Goal: Contribute content

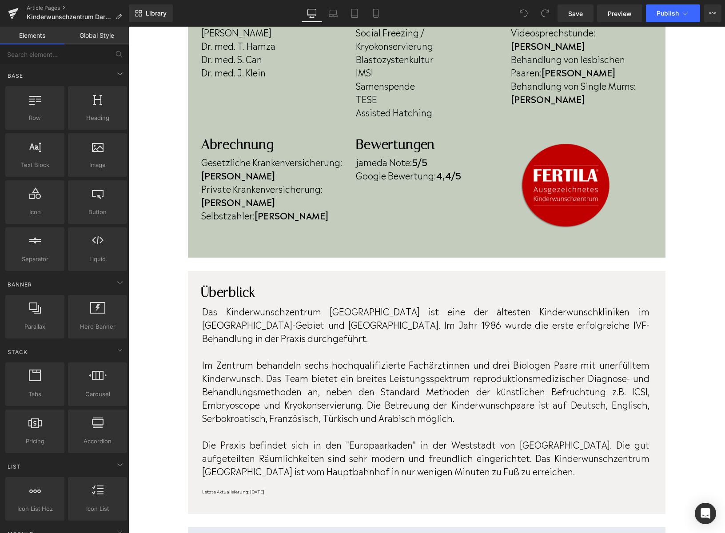
scroll to position [354, 0]
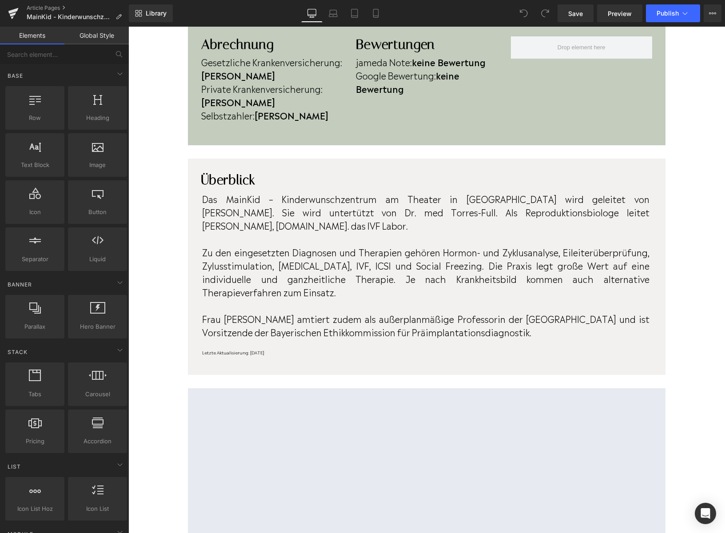
scroll to position [389, 0]
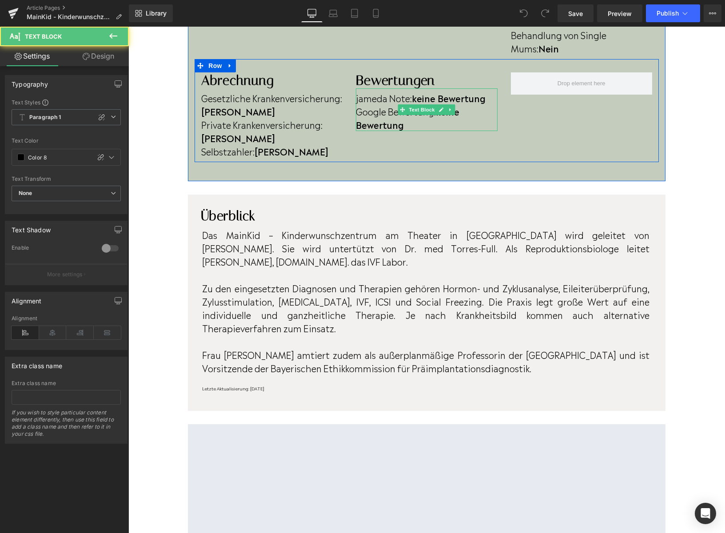
click at [485, 100] on b "keine Bewertung" at bounding box center [449, 97] width 74 height 13
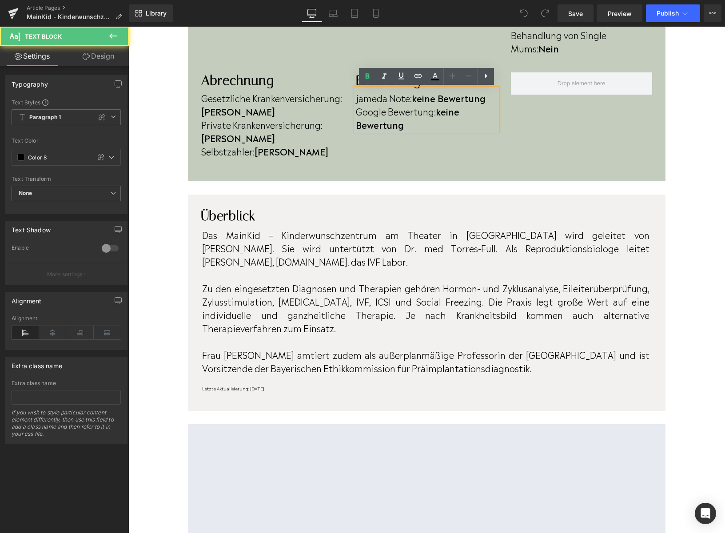
drag, startPoint x: 497, startPoint y: 98, endPoint x: 492, endPoint y: 103, distance: 6.9
click at [497, 99] on p "jameda Note: keine Bewertung" at bounding box center [426, 97] width 141 height 13
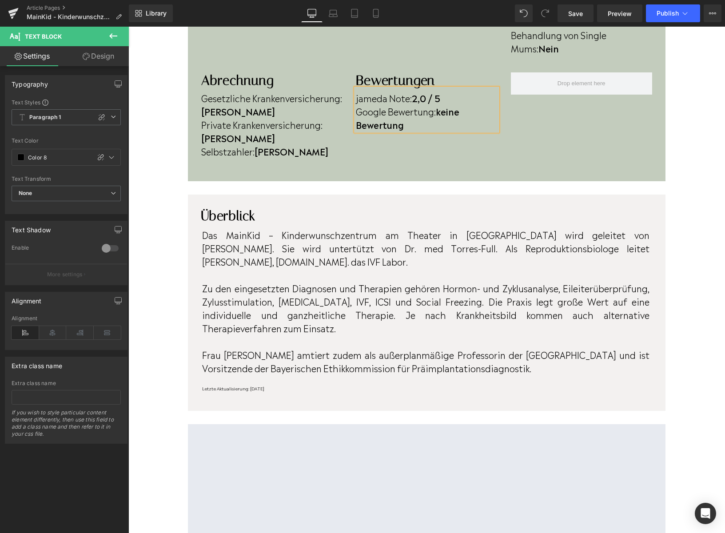
click at [410, 126] on p "Google Bewertung: keine Bewertung" at bounding box center [426, 117] width 141 height 27
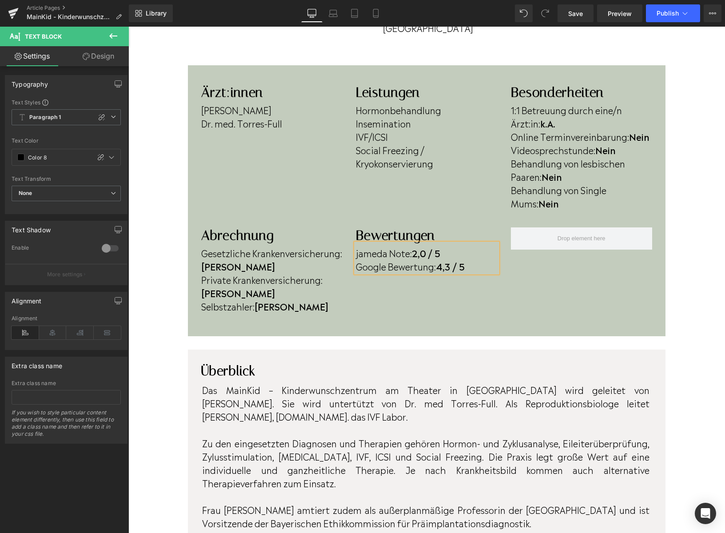
scroll to position [0, 0]
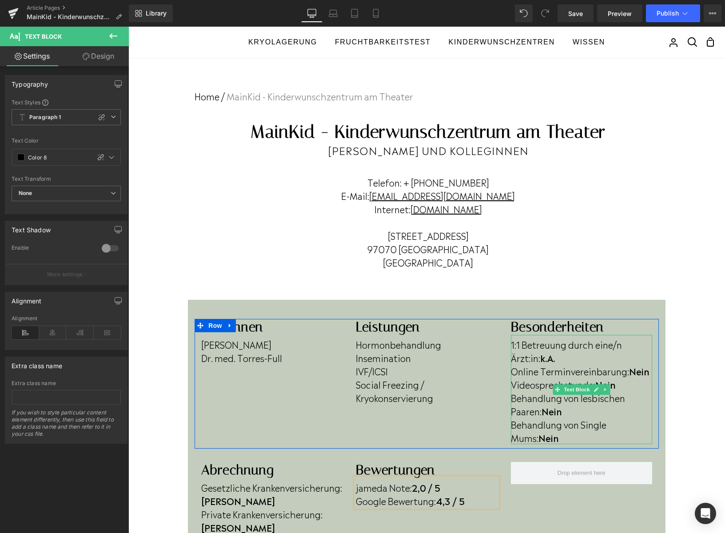
click at [581, 411] on p "Behandlung von lesbischen Paaren: Nein" at bounding box center [581, 404] width 141 height 27
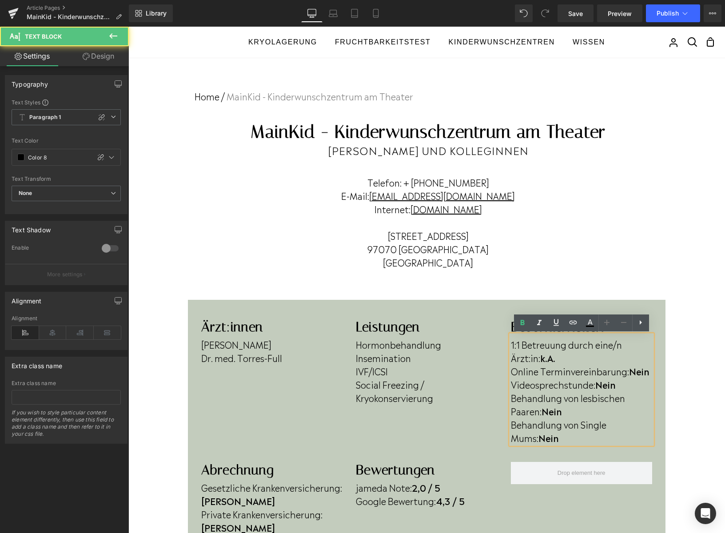
click at [567, 411] on p "Behandlung von lesbischen Paaren: Nein" at bounding box center [581, 404] width 141 height 27
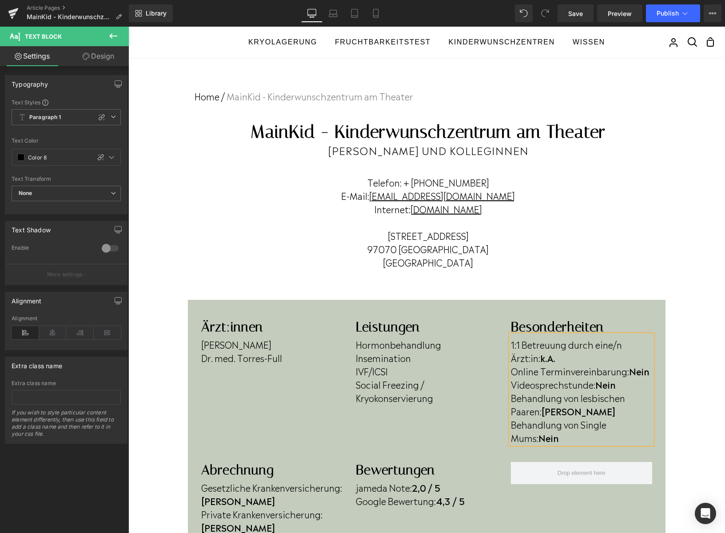
click at [540, 440] on p "Behandlung von Single Mums: Nein" at bounding box center [581, 430] width 141 height 27
click at [596, 409] on p "Behandlung von lesbischen Paaren: Ja" at bounding box center [581, 404] width 141 height 27
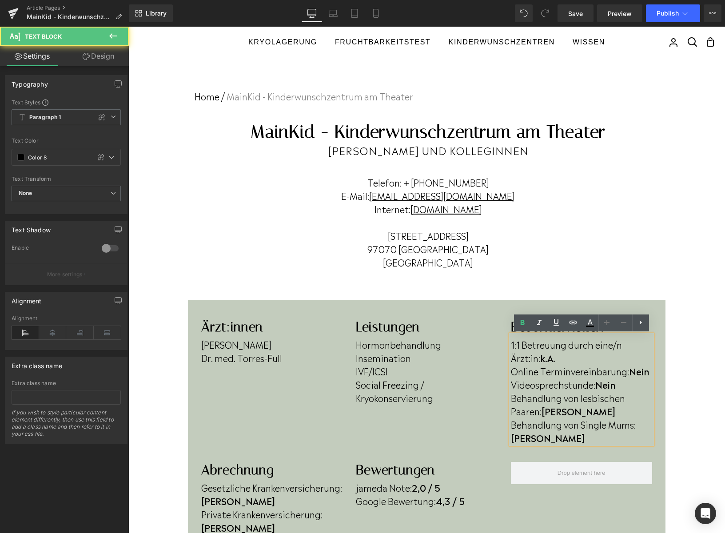
click at [651, 372] on p "Online Terminvereinbarung: Nein" at bounding box center [581, 370] width 141 height 13
click at [620, 388] on p "Videosprechstunde: Nein" at bounding box center [581, 383] width 141 height 13
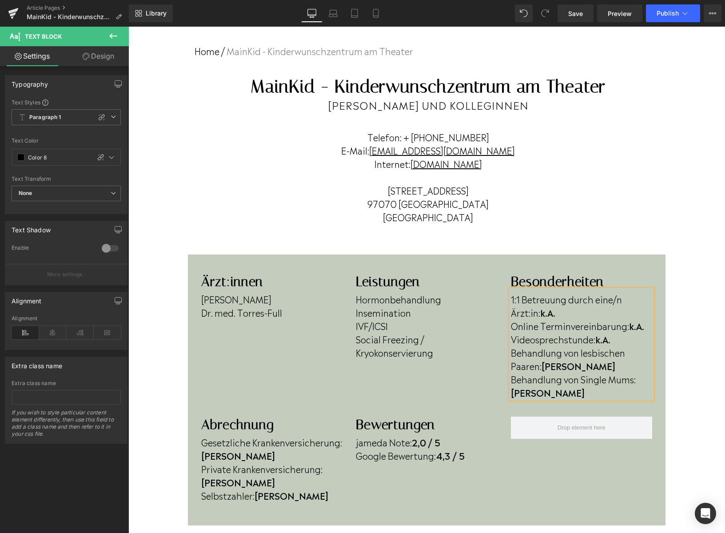
scroll to position [52, 0]
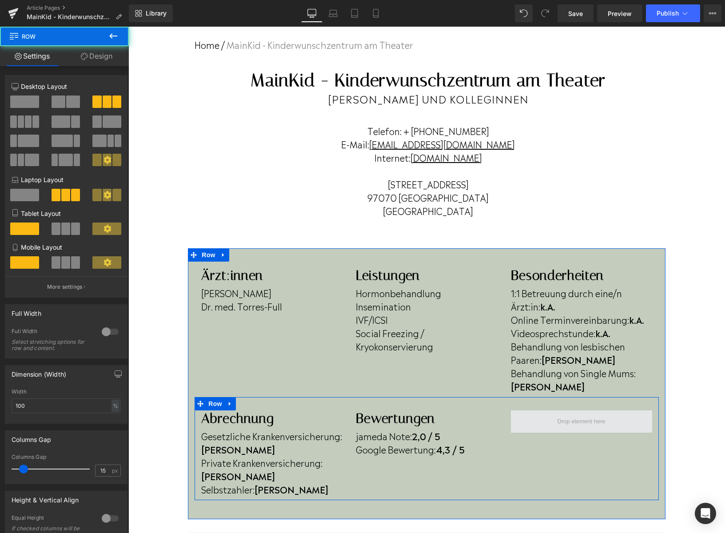
click at [548, 410] on span at bounding box center [581, 421] width 141 height 22
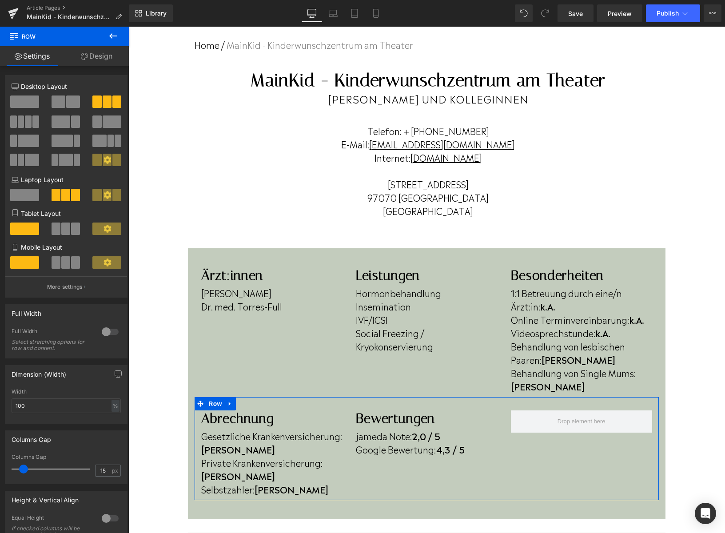
click at [100, 54] on link "Design" at bounding box center [96, 56] width 64 height 20
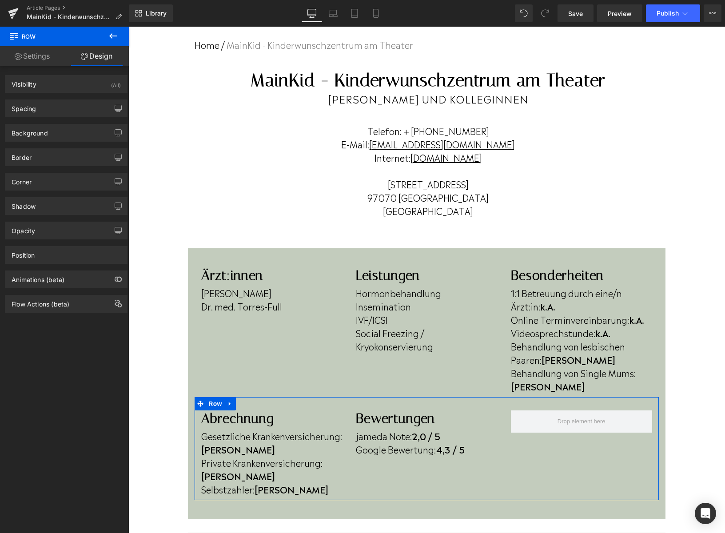
click at [30, 55] on link "Settings" at bounding box center [32, 56] width 64 height 20
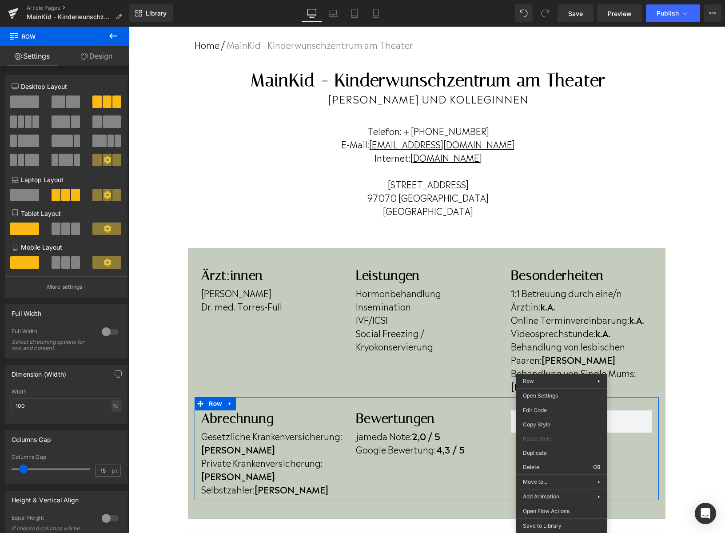
click at [128, 27] on div at bounding box center [128, 27] width 0 height 0
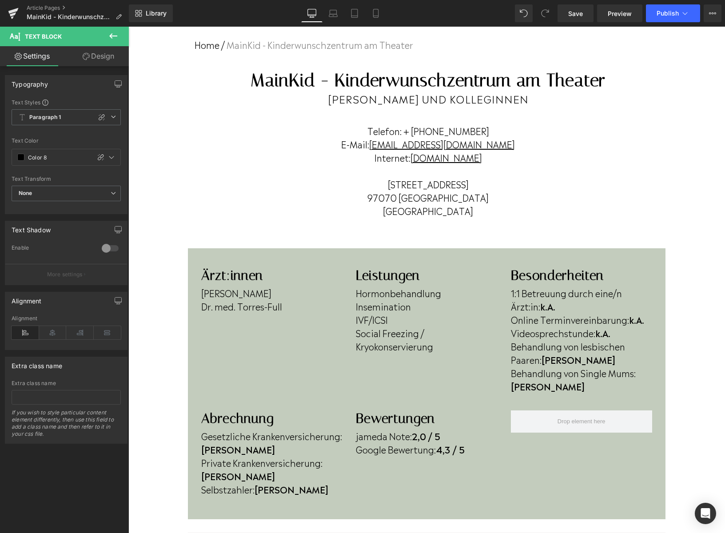
click at [114, 36] on icon at bounding box center [113, 35] width 8 height 5
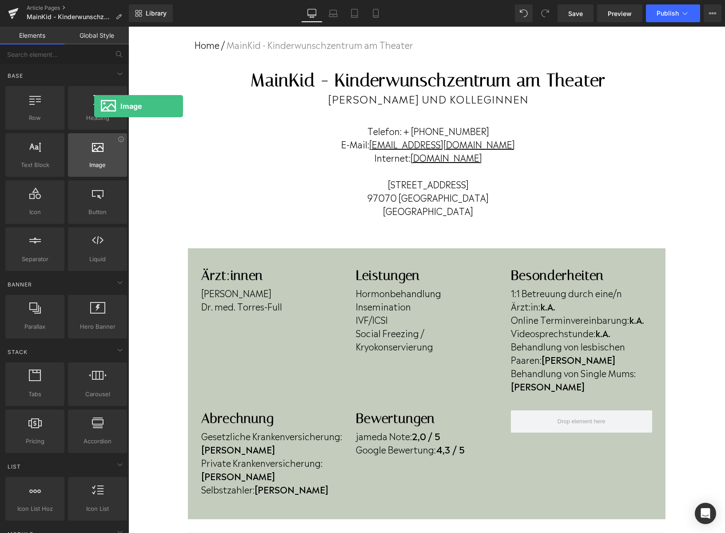
click at [94, 158] on div at bounding box center [98, 150] width 54 height 20
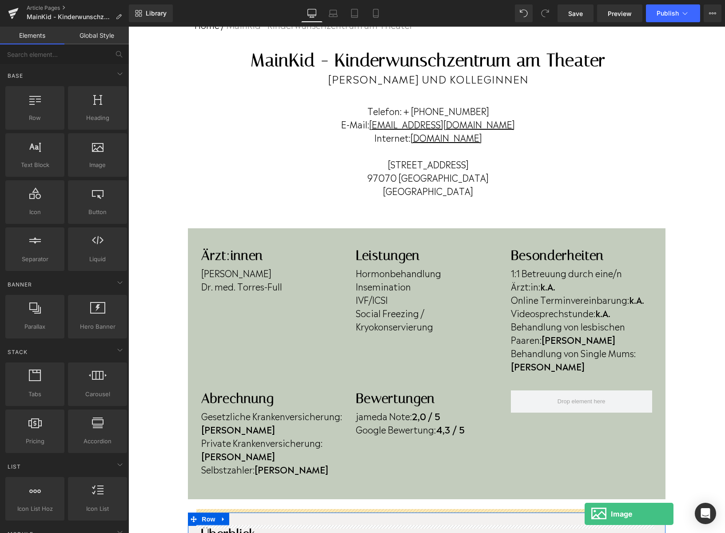
scroll to position [73, 0]
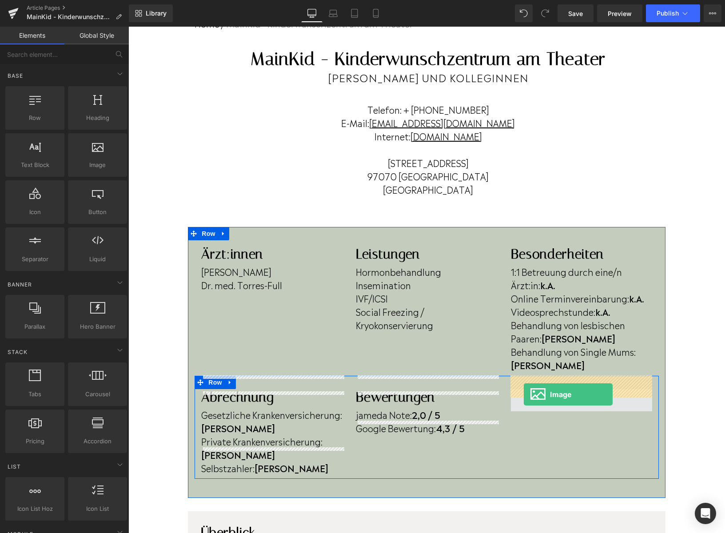
drag, startPoint x: 222, startPoint y: 184, endPoint x: 524, endPoint y: 393, distance: 366.5
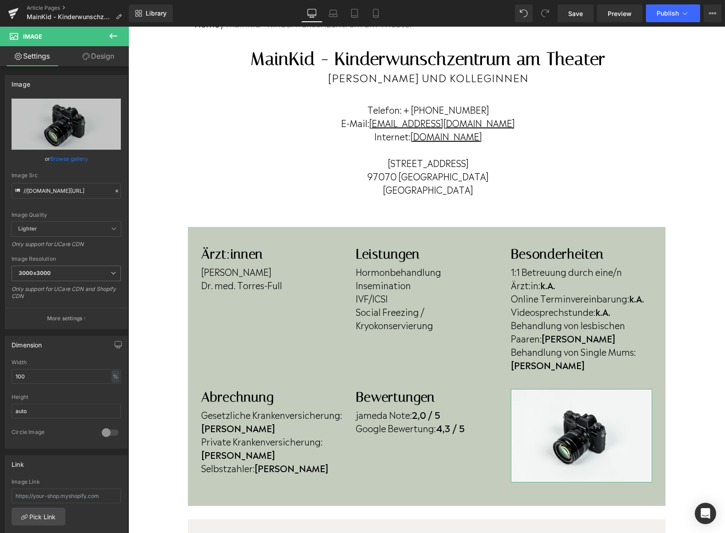
click at [108, 56] on link "Design" at bounding box center [98, 56] width 64 height 20
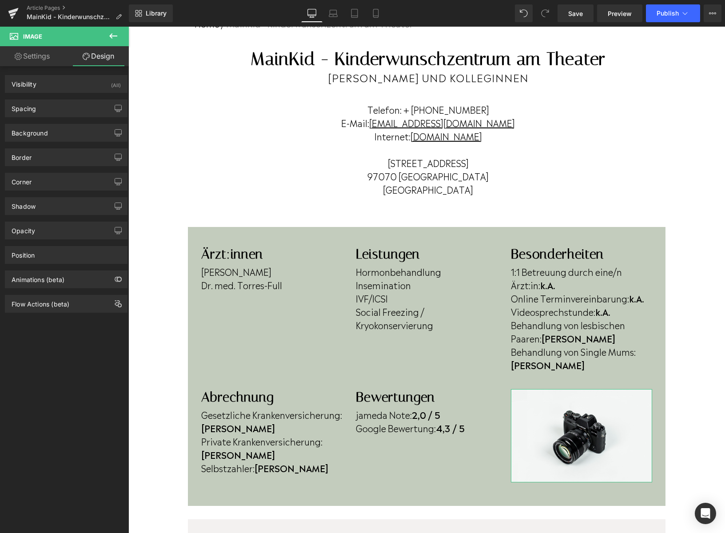
click at [108, 56] on link "Design" at bounding box center [98, 56] width 64 height 20
click at [46, 56] on link "Settings" at bounding box center [32, 56] width 64 height 20
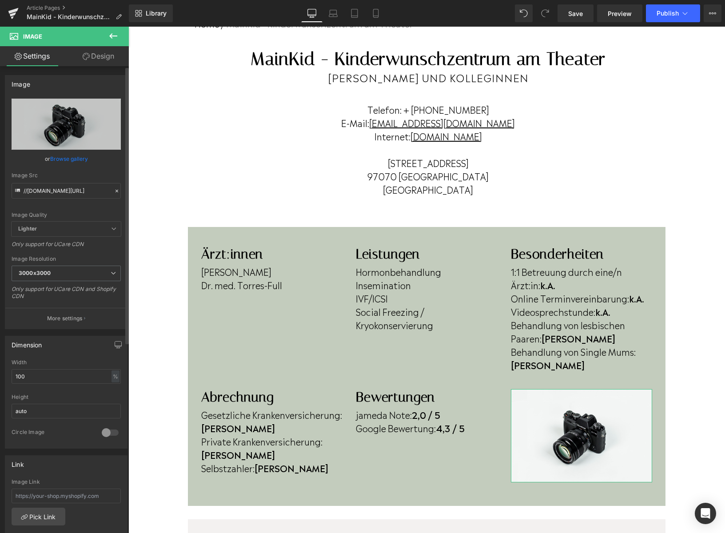
click at [21, 84] on div "Image" at bounding box center [21, 81] width 19 height 12
click at [77, 161] on link "Browse gallery" at bounding box center [69, 159] width 38 height 16
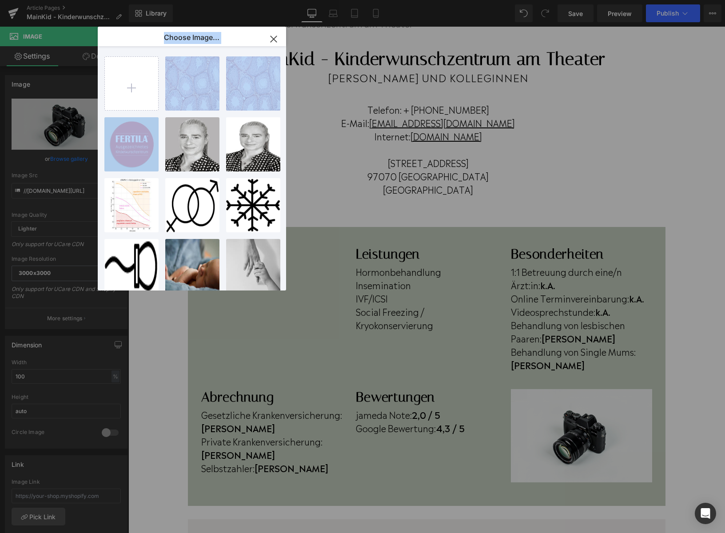
scroll to position [439, 0]
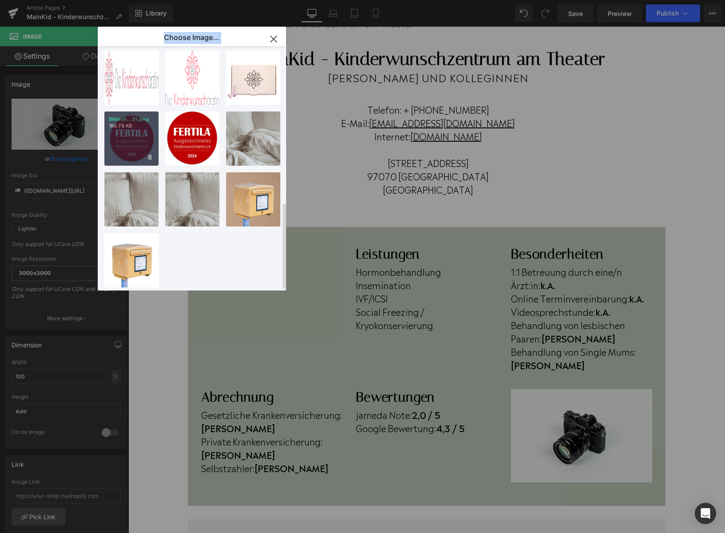
drag, startPoint x: 122, startPoint y: 147, endPoint x: 124, endPoint y: 111, distance: 36.5
click at [105, 108] on div "Banner ... _2_.png 2.08 MB Delete image? Yes No Banner ... _2_.png 2.08 MB Dele…" at bounding box center [196, 170] width 185 height 248
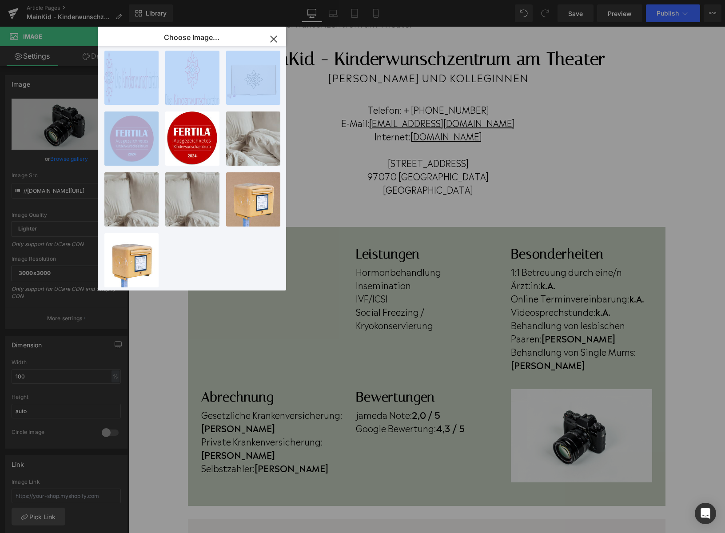
click at [274, 38] on icon "button" at bounding box center [273, 39] width 14 height 14
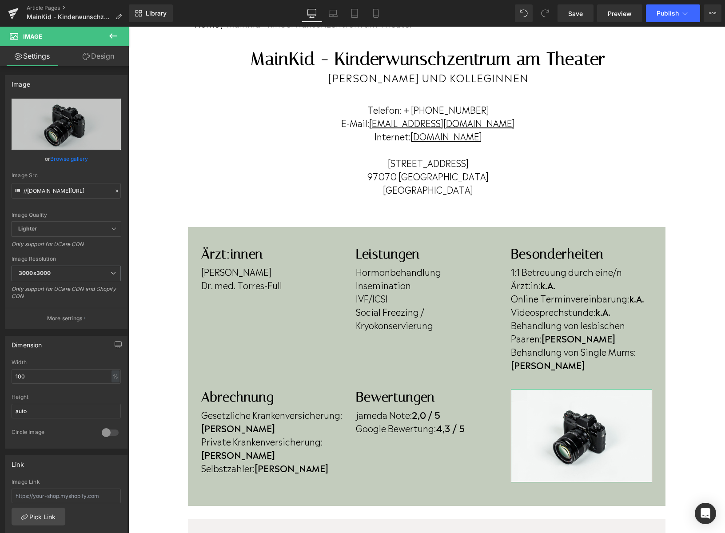
click at [77, 155] on link "Browse gallery" at bounding box center [69, 159] width 38 height 16
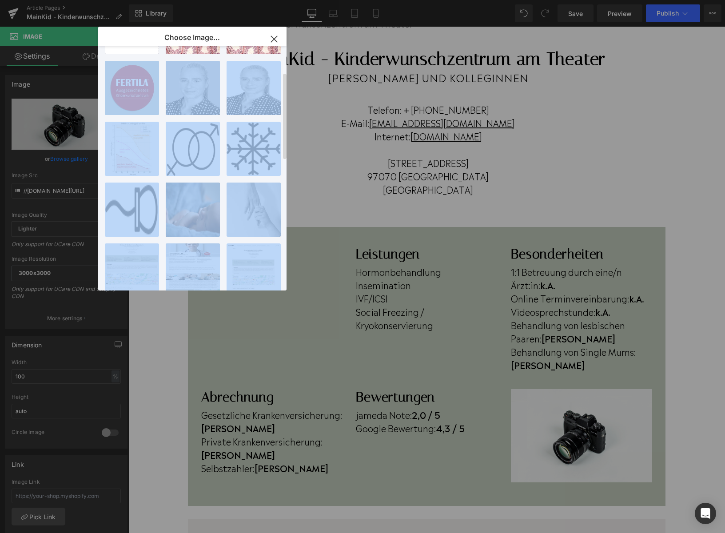
scroll to position [0, 0]
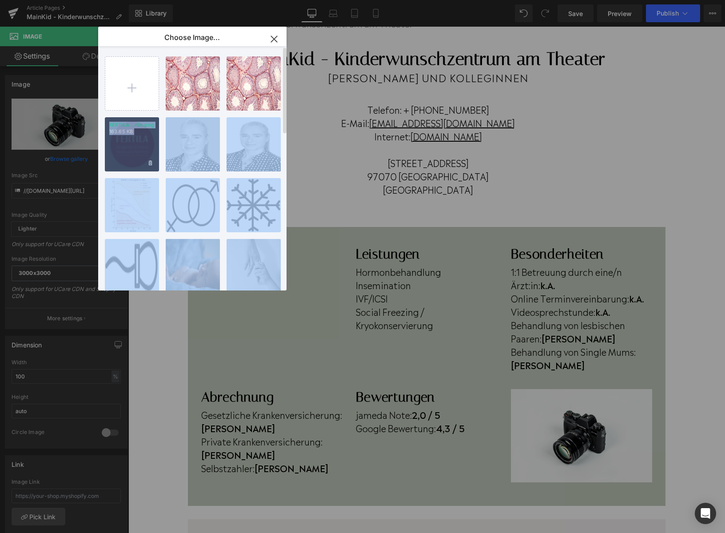
click at [132, 142] on div "FERTILA...rün.png 163.65 KB" at bounding box center [132, 144] width 54 height 54
type input "https://ucarecdn.com/c5ab98f0-74d3-4773-8121-07b005a17799/-/format/auto/-/previ…"
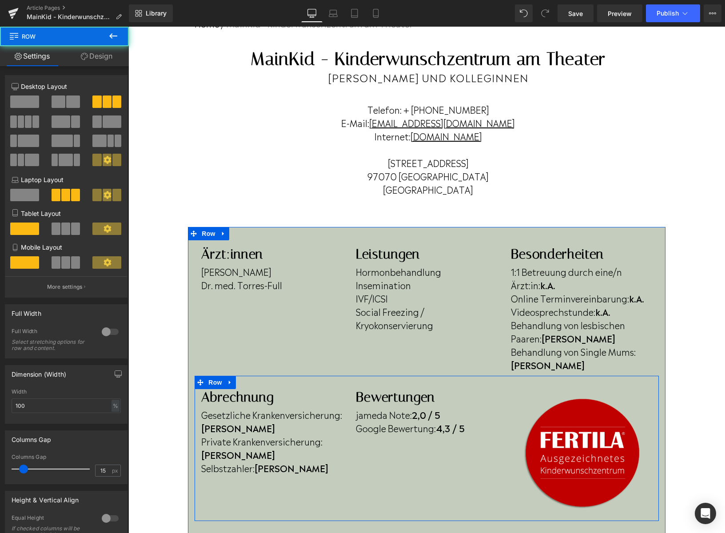
click at [402, 457] on div "Abrechnung Heading Gesetzliche Krankenversicherung: Ja Private Krankenversicher…" at bounding box center [427, 448] width 464 height 145
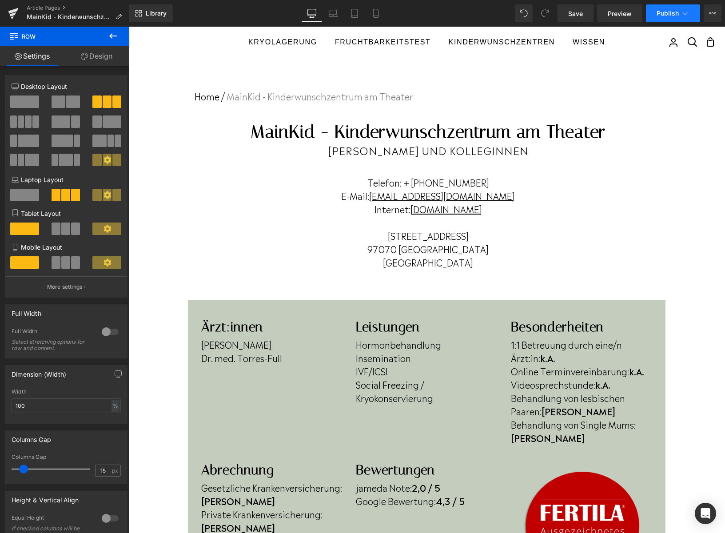
click at [667, 14] on span "Publish" at bounding box center [667, 13] width 22 height 7
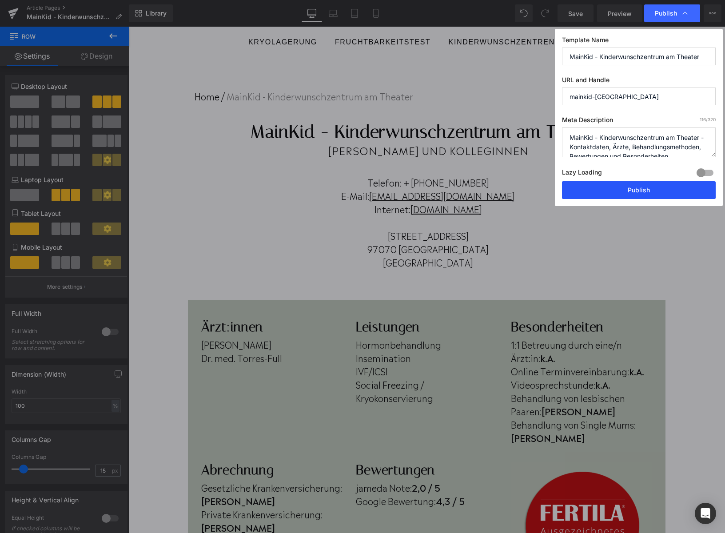
click at [643, 189] on button "Publish" at bounding box center [639, 190] width 154 height 18
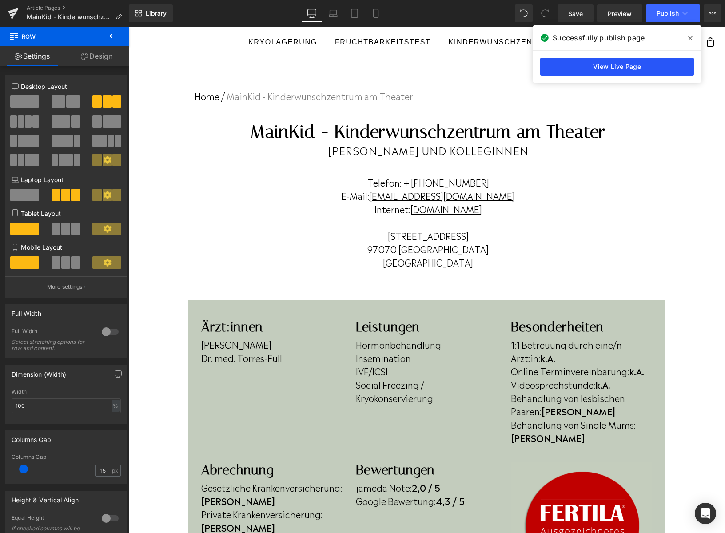
click at [642, 69] on link "View Live Page" at bounding box center [617, 67] width 154 height 18
